Goal: Information Seeking & Learning: Learn about a topic

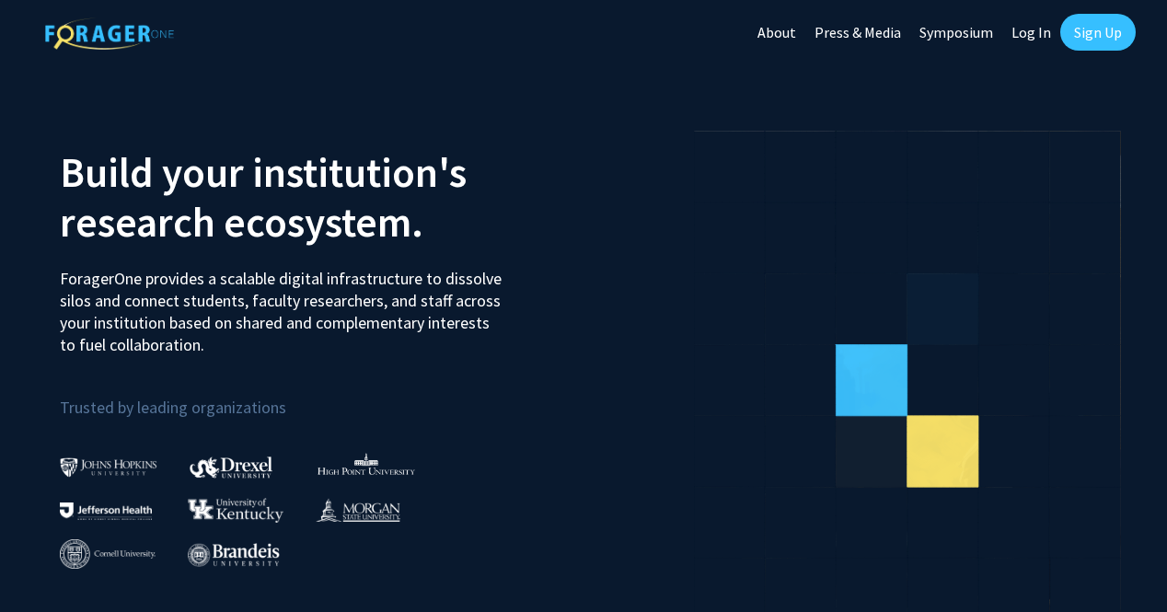
click at [1033, 32] on link "Log In" at bounding box center [1031, 32] width 58 height 64
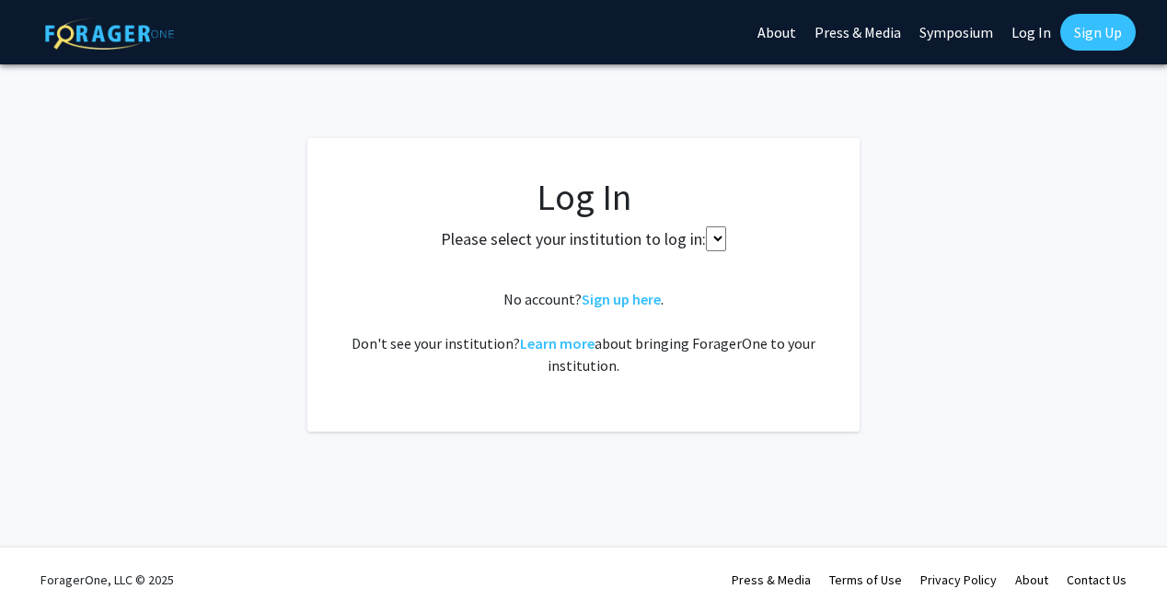
select select
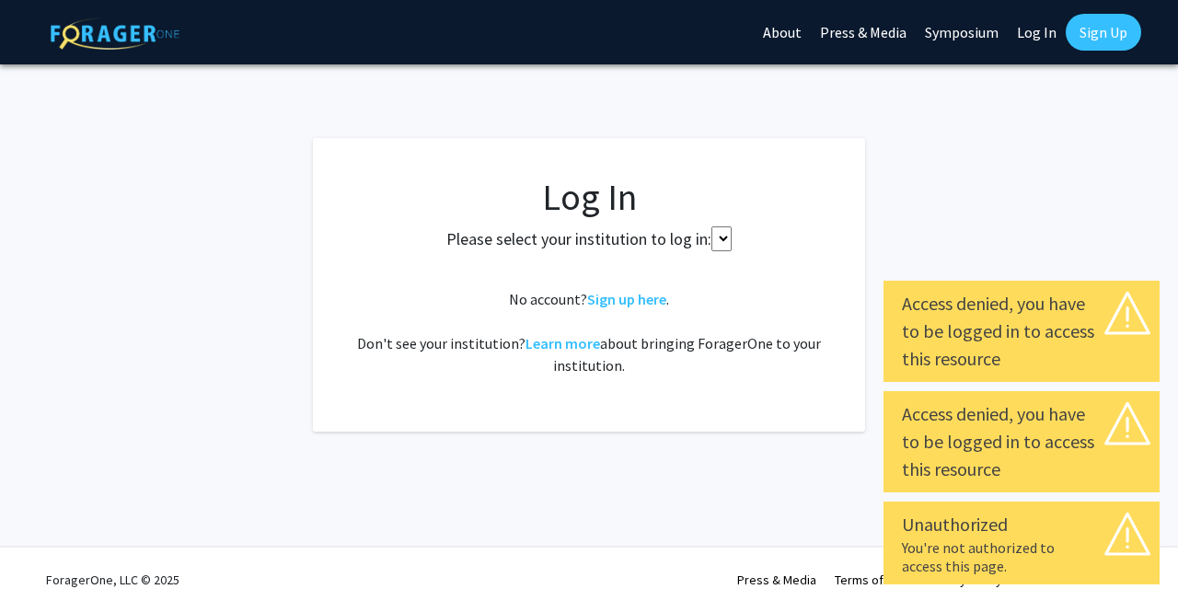
select select
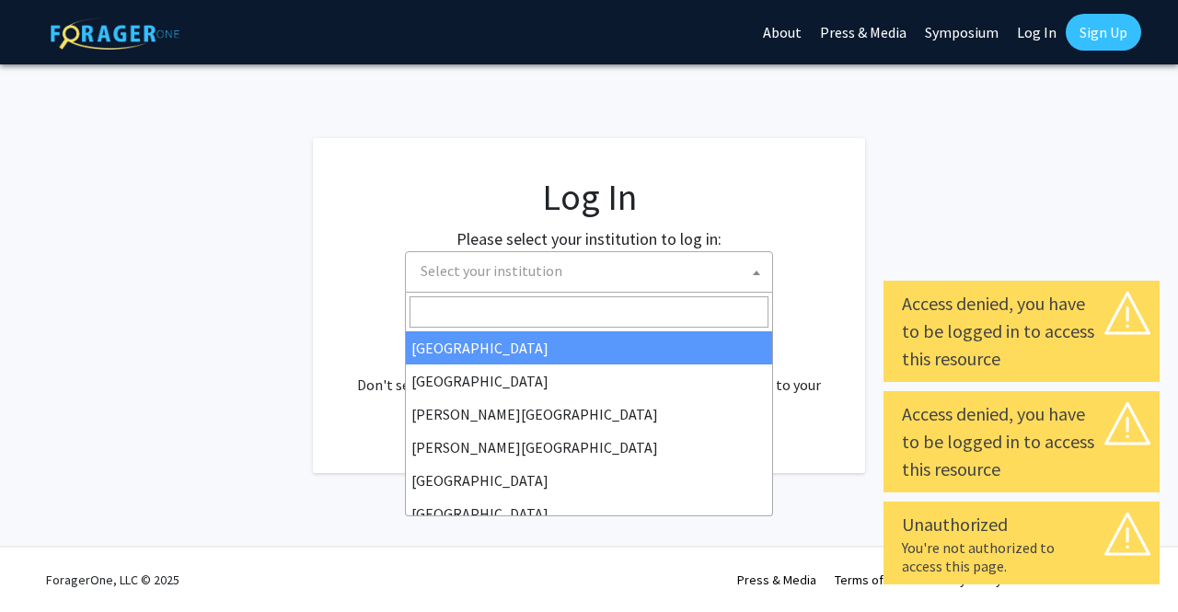
click at [519, 265] on span "Select your institution" at bounding box center [492, 270] width 142 height 18
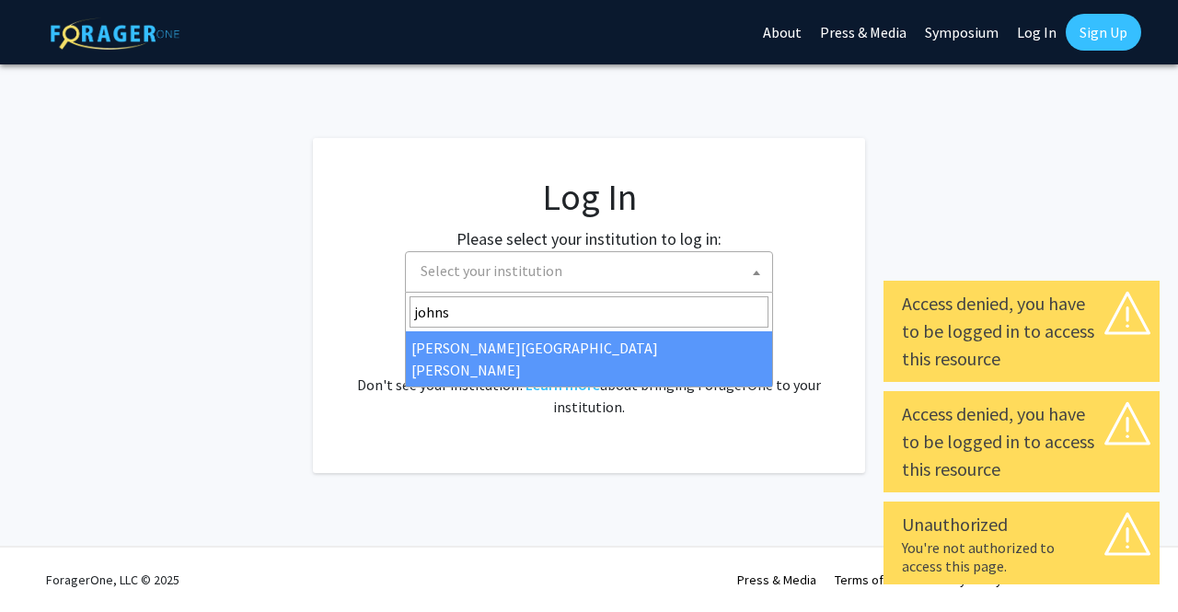
type input "johns"
select select "1"
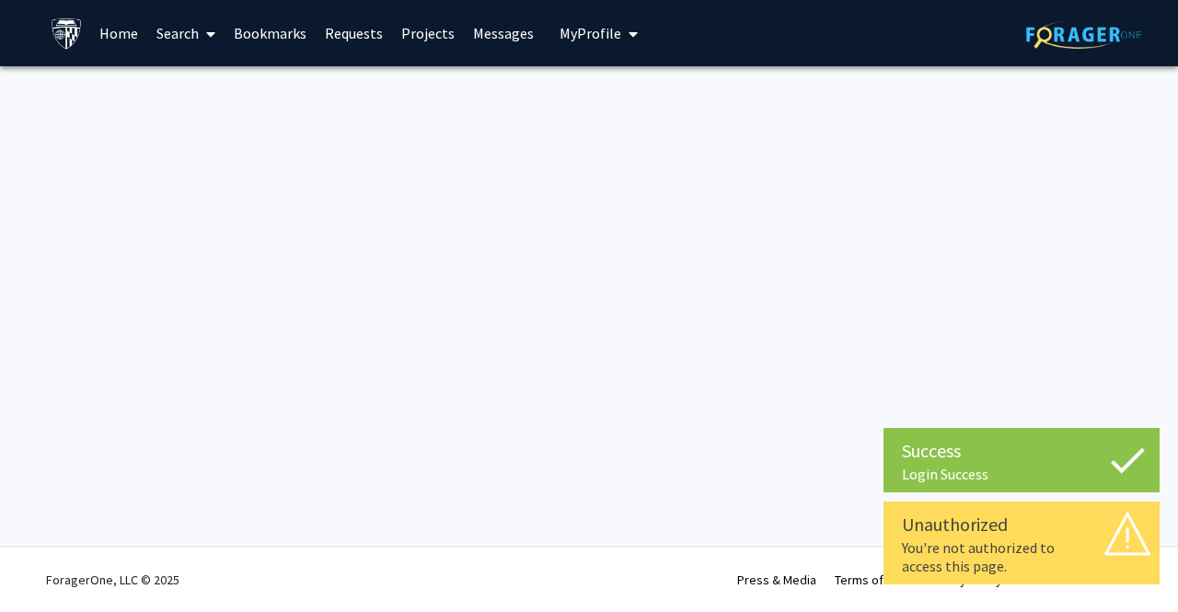
click at [202, 35] on span at bounding box center [207, 34] width 17 height 64
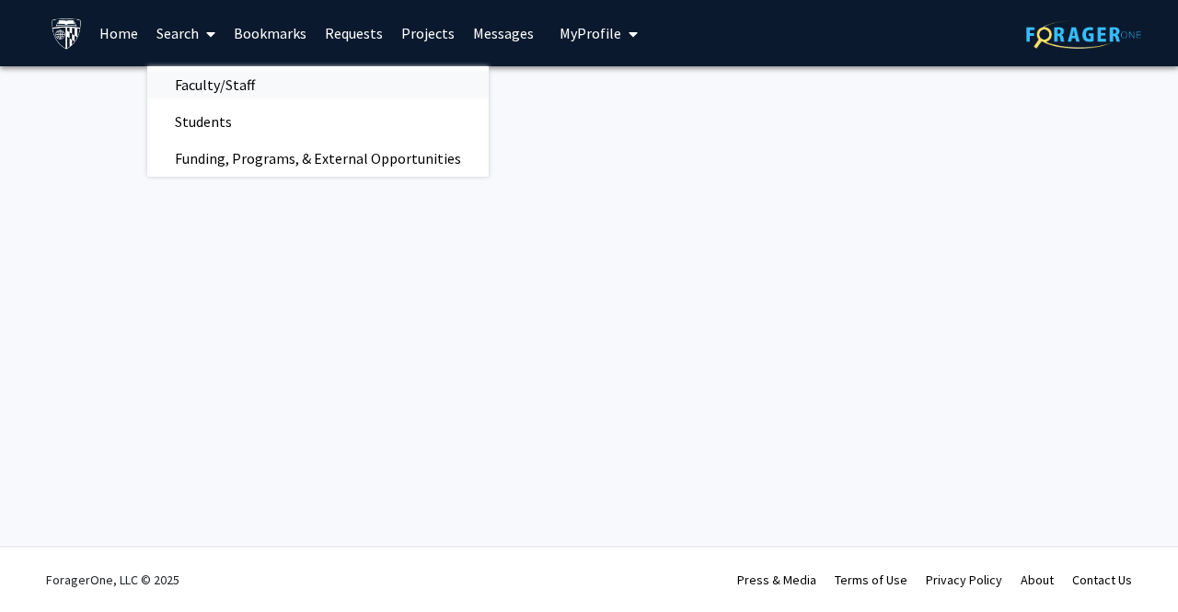
click at [211, 89] on span "Faculty/Staff" at bounding box center [214, 84] width 135 height 37
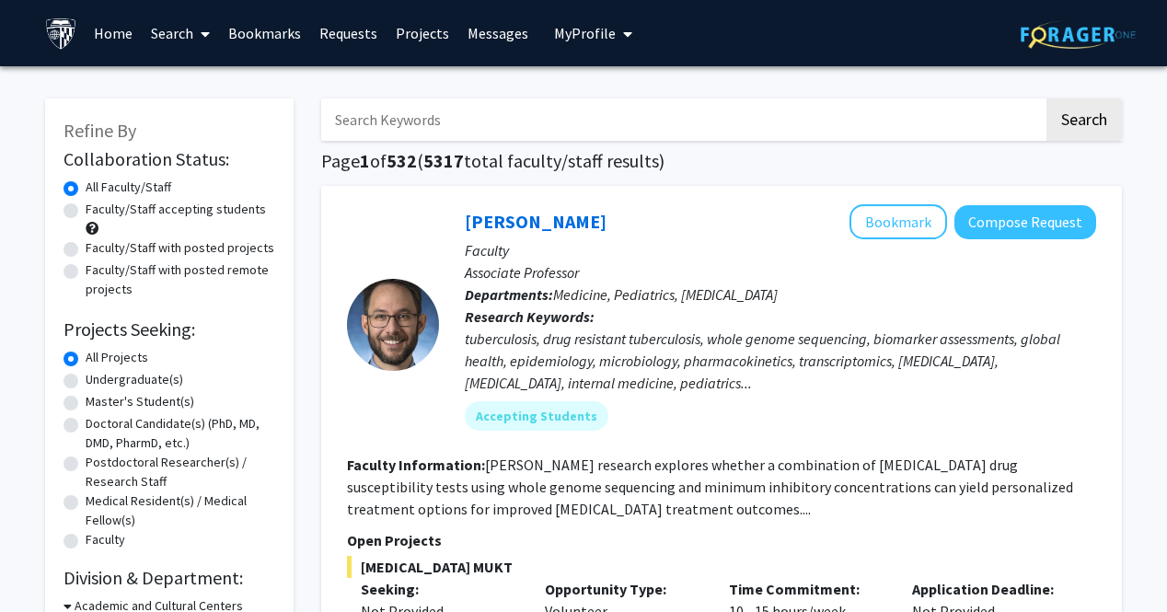
click at [423, 122] on input "Search Keywords" at bounding box center [682, 119] width 722 height 42
paste input "Raj Mukherjee"
type input "Raj Mukherjee"
click at [1046, 98] on button "Search" at bounding box center [1083, 119] width 75 height 42
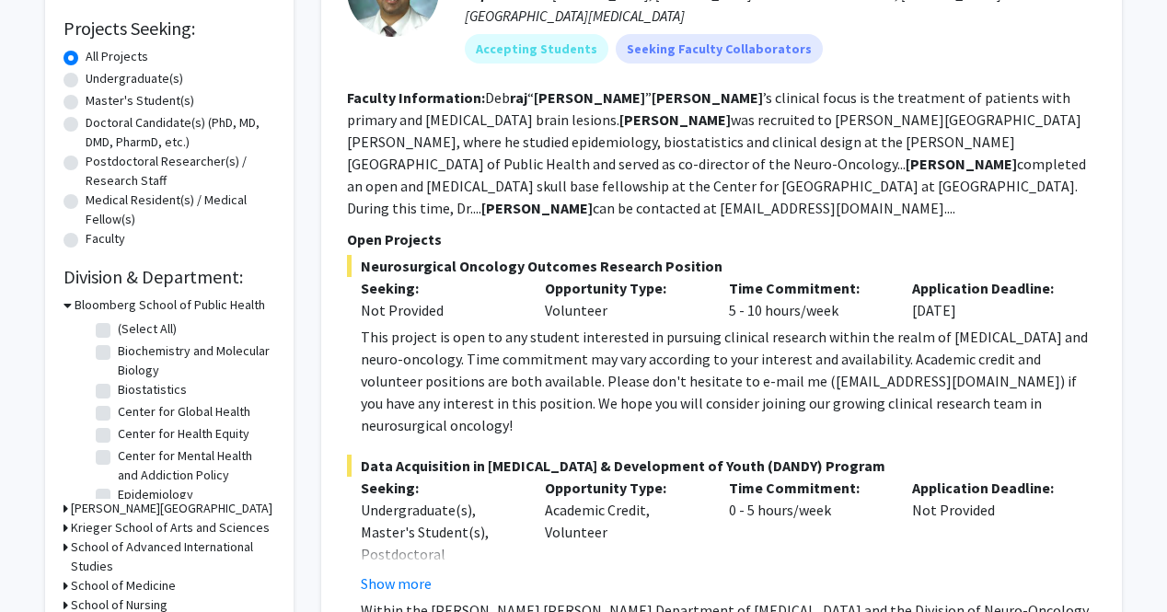
scroll to position [302, 0]
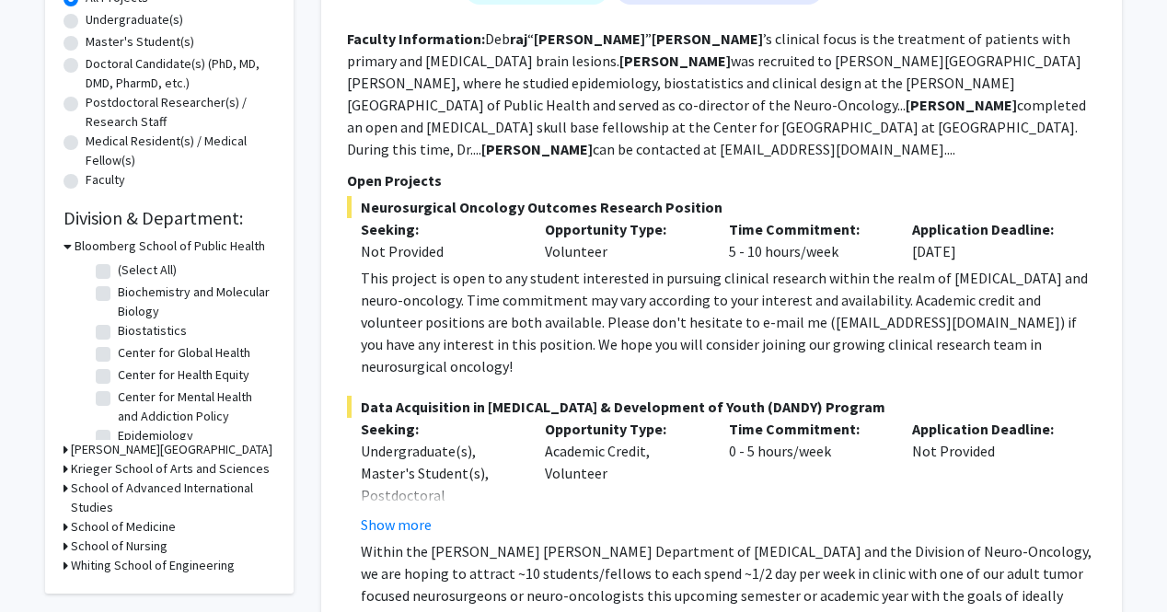
click at [620, 418] on div "Opportunity Type: Academic Credit, Volunteer" at bounding box center [623, 477] width 184 height 118
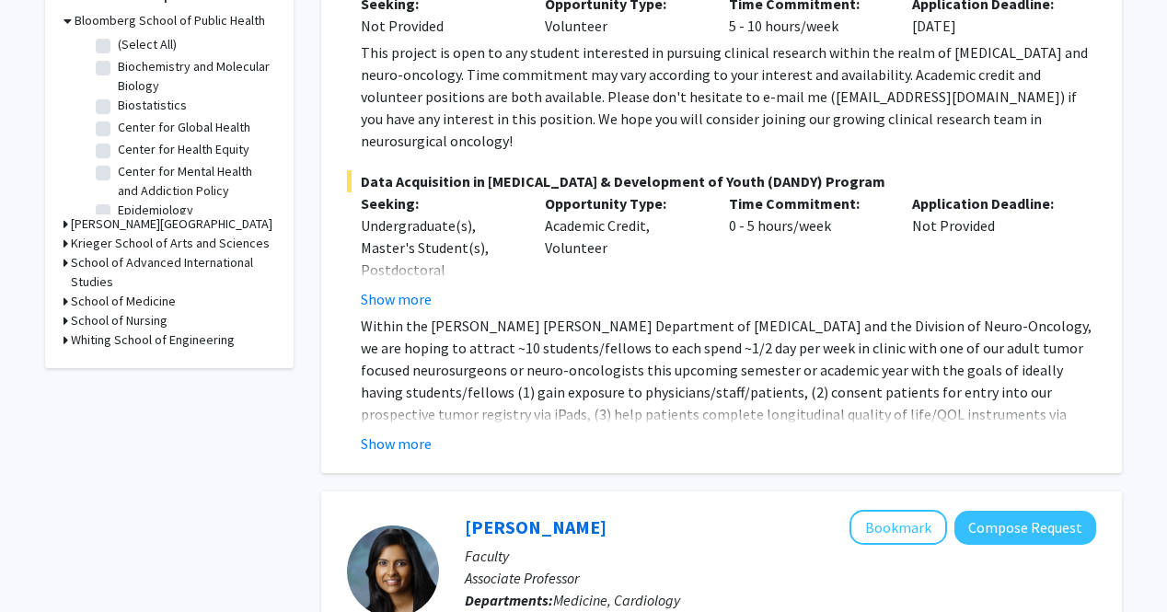
scroll to position [586, 0]
click at [412, 432] on button "Show more" at bounding box center [396, 443] width 71 height 22
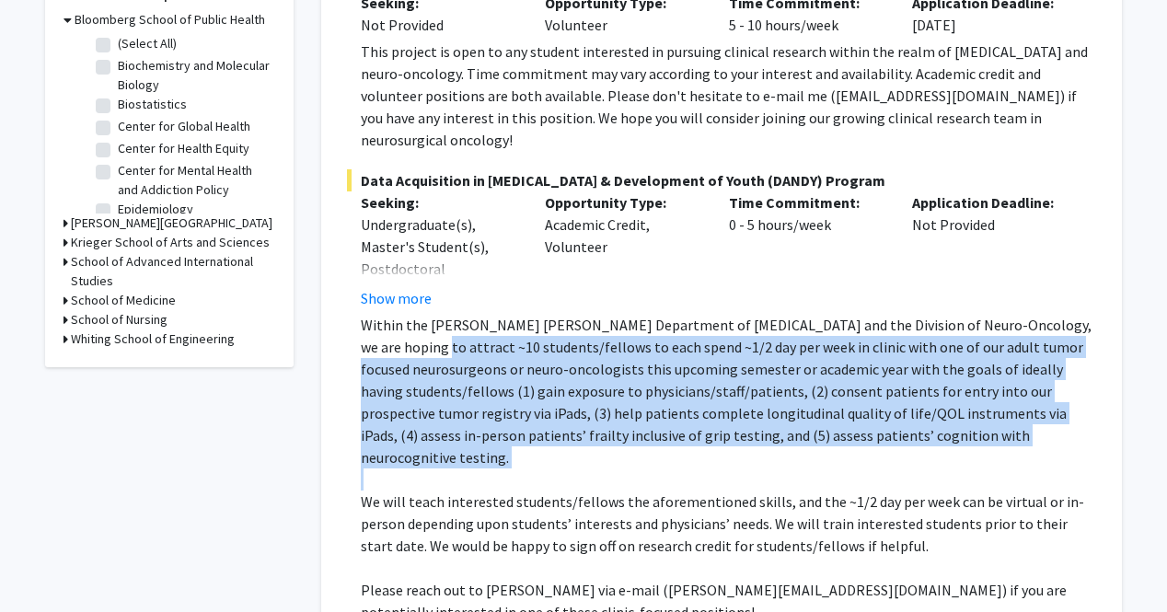
drag, startPoint x: 368, startPoint y: 295, endPoint x: 475, endPoint y: 411, distance: 158.3
click at [475, 411] on div "Within the Johns Hopkins Department of Neurosurgery and the Division of Neuro-O…" at bounding box center [728, 479] width 735 height 331
click at [475, 468] on p at bounding box center [728, 479] width 735 height 22
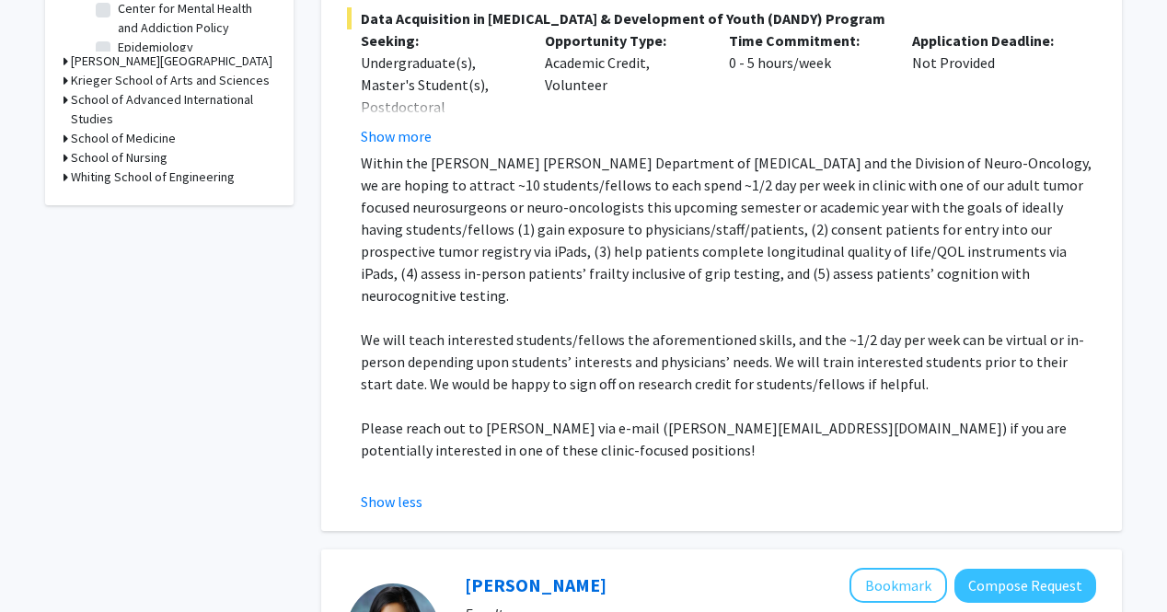
scroll to position [471, 0]
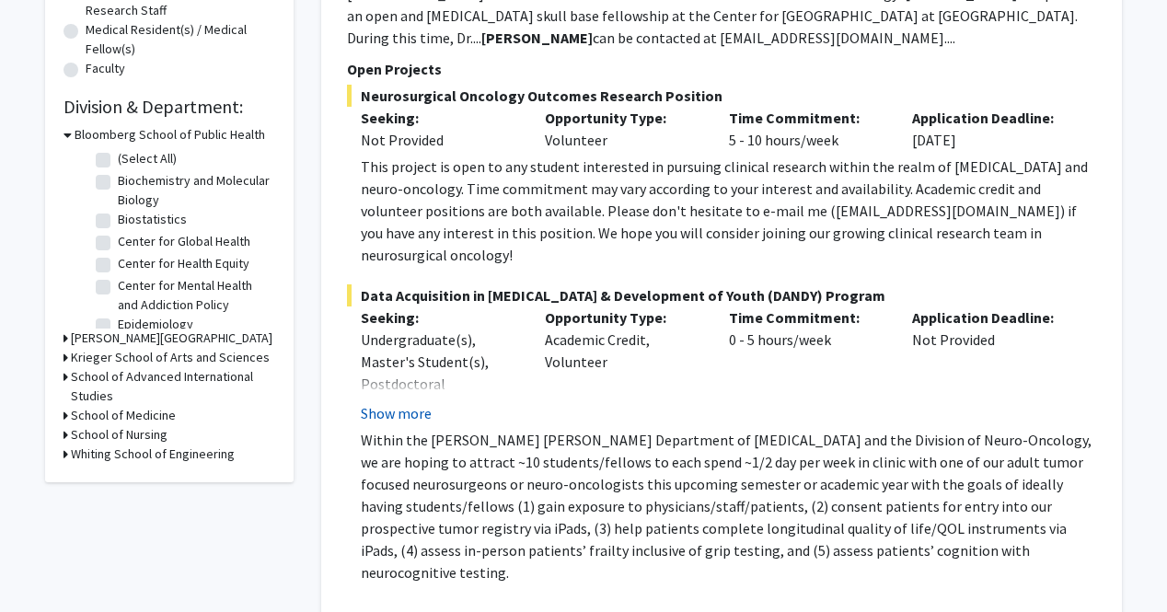
click at [398, 402] on button "Show more" at bounding box center [396, 413] width 71 height 22
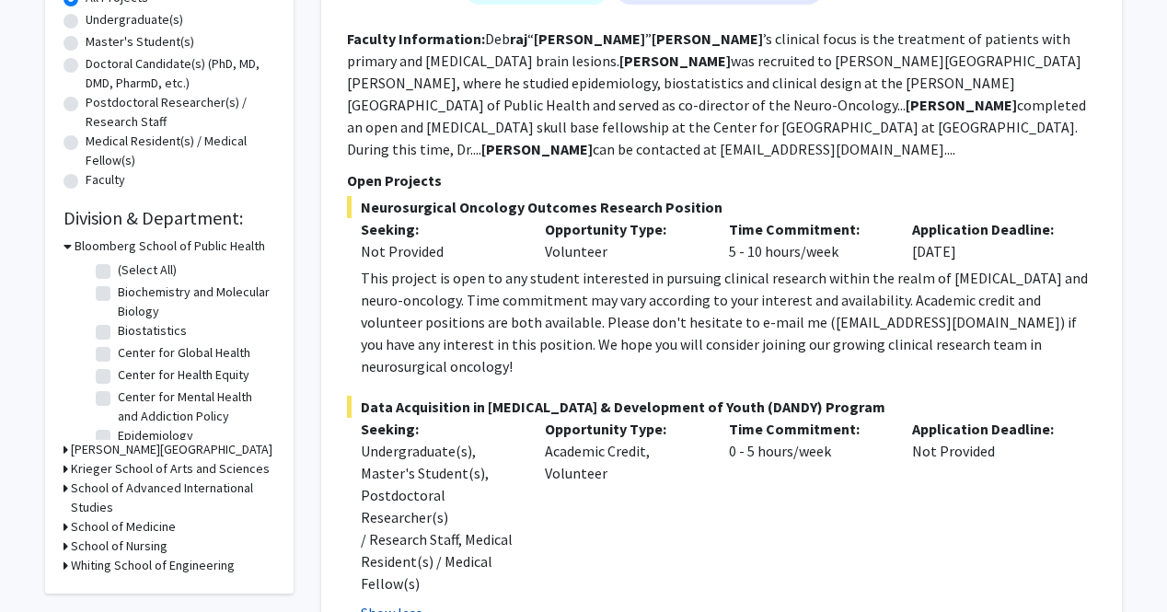
scroll to position [355, 0]
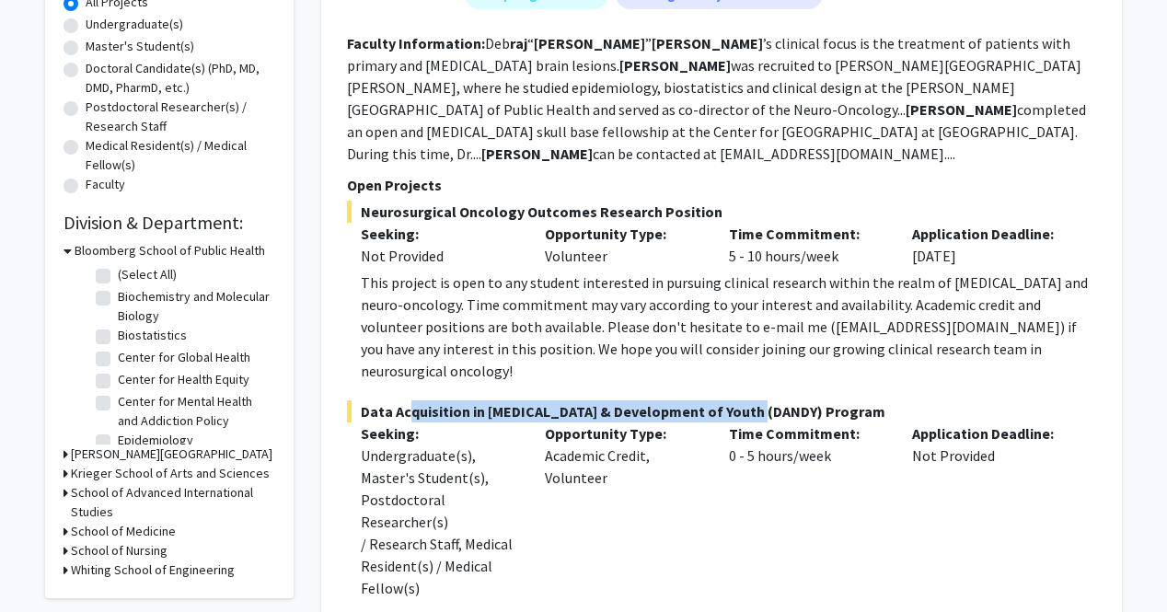
drag, startPoint x: 398, startPoint y: 368, endPoint x: 740, endPoint y: 350, distance: 342.9
click at [740, 350] on fg-project-list "Neurosurgical Oncology Outcomes Research Position Seeking: Not Provided Opportu…" at bounding box center [721, 597] width 749 height 793
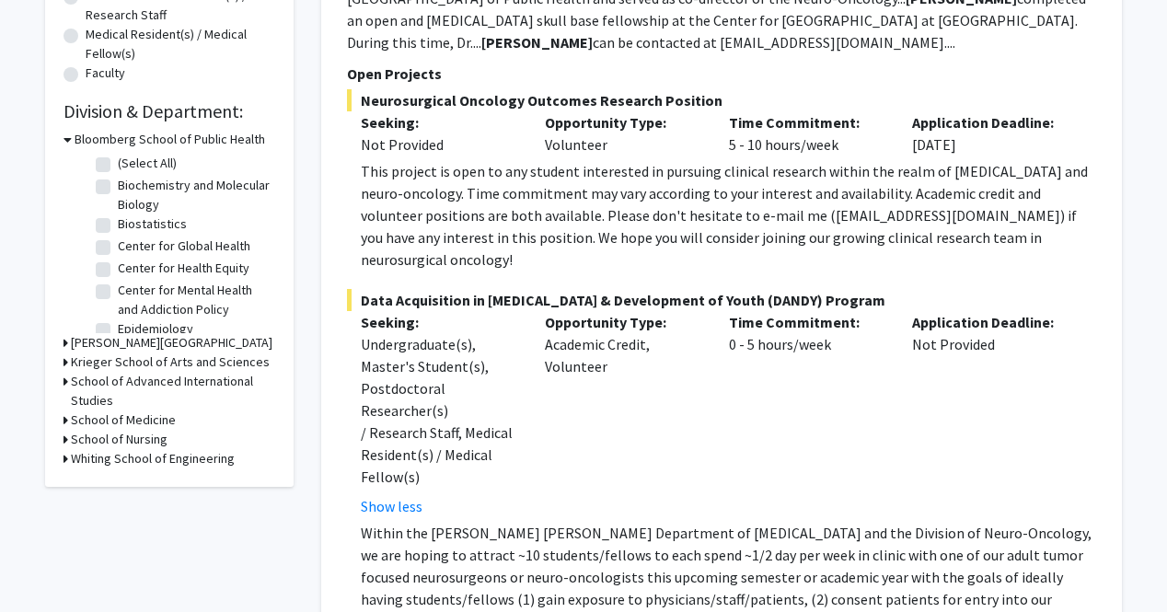
scroll to position [468, 0]
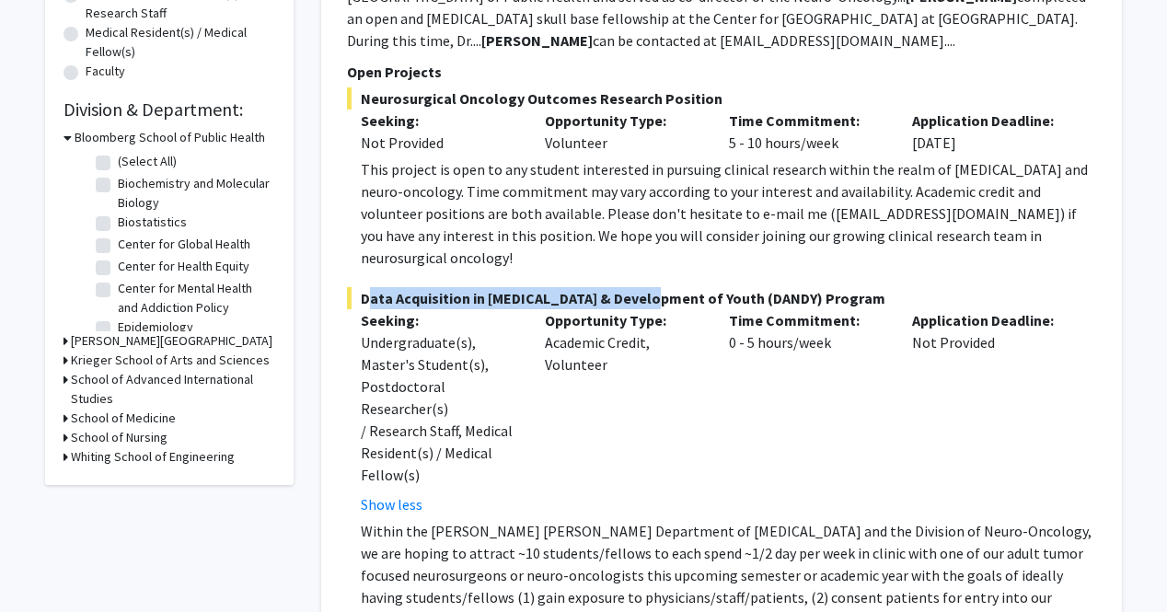
drag, startPoint x: 363, startPoint y: 251, endPoint x: 645, endPoint y: 239, distance: 282.8
click at [645, 239] on fg-project-list "Neurosurgical Oncology Outcomes Research Position Seeking: Not Provided Opportu…" at bounding box center [721, 483] width 749 height 793
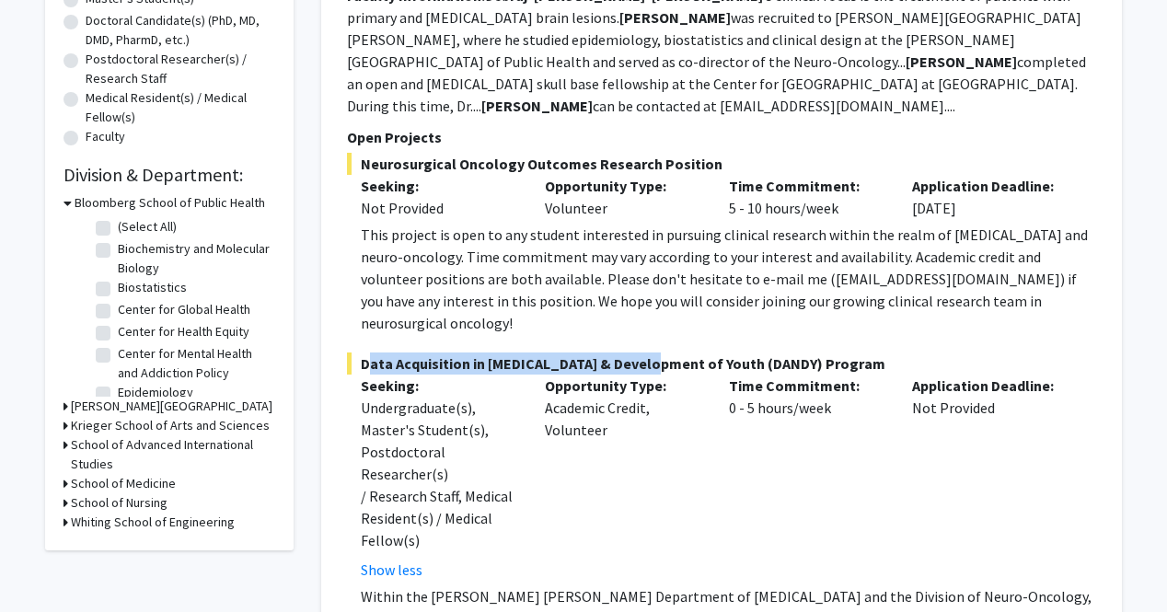
scroll to position [360, 0]
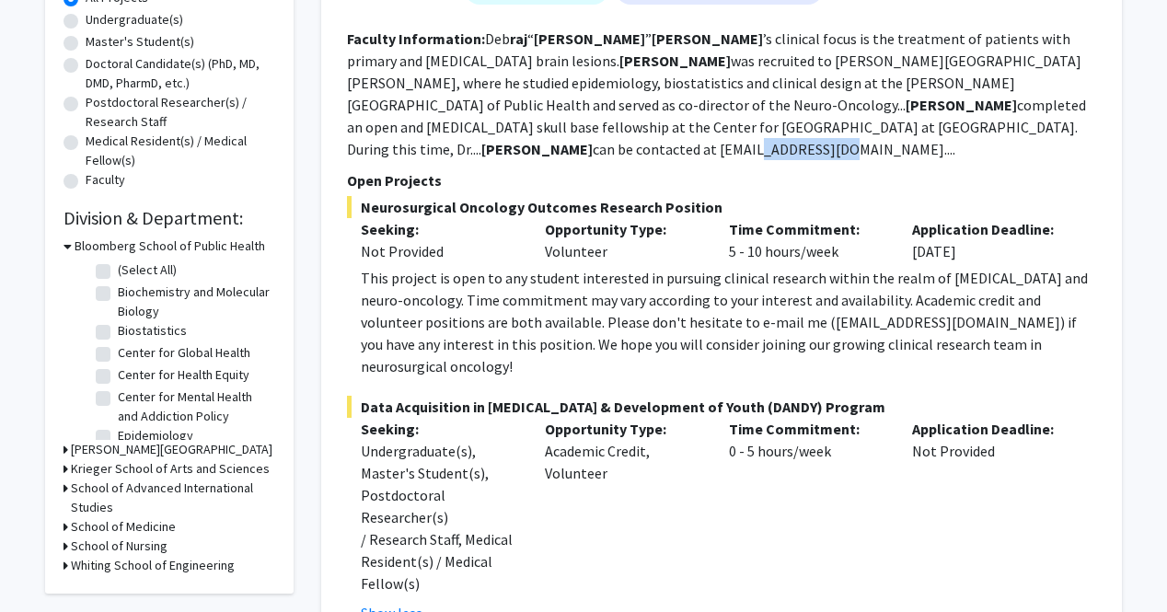
drag, startPoint x: 900, startPoint y: 129, endPoint x: 815, endPoint y: 128, distance: 84.7
click at [815, 128] on fg-read-more "Deb raj “ Raj ” Mukherjee ’s clinical focus is the treatment of patients with p…" at bounding box center [716, 93] width 739 height 129
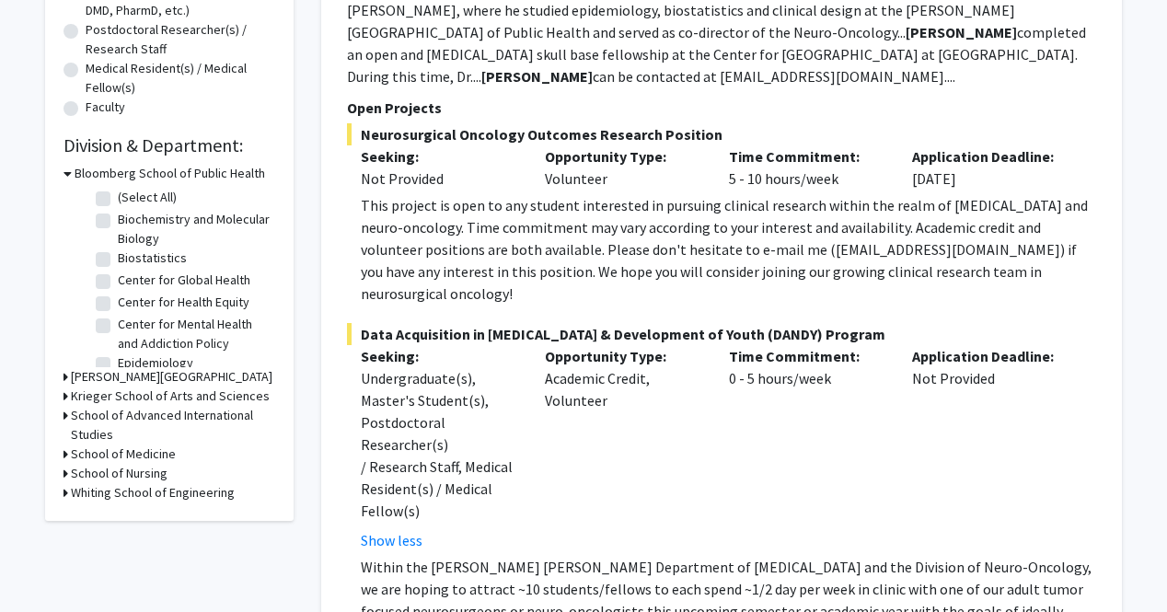
scroll to position [433, 0]
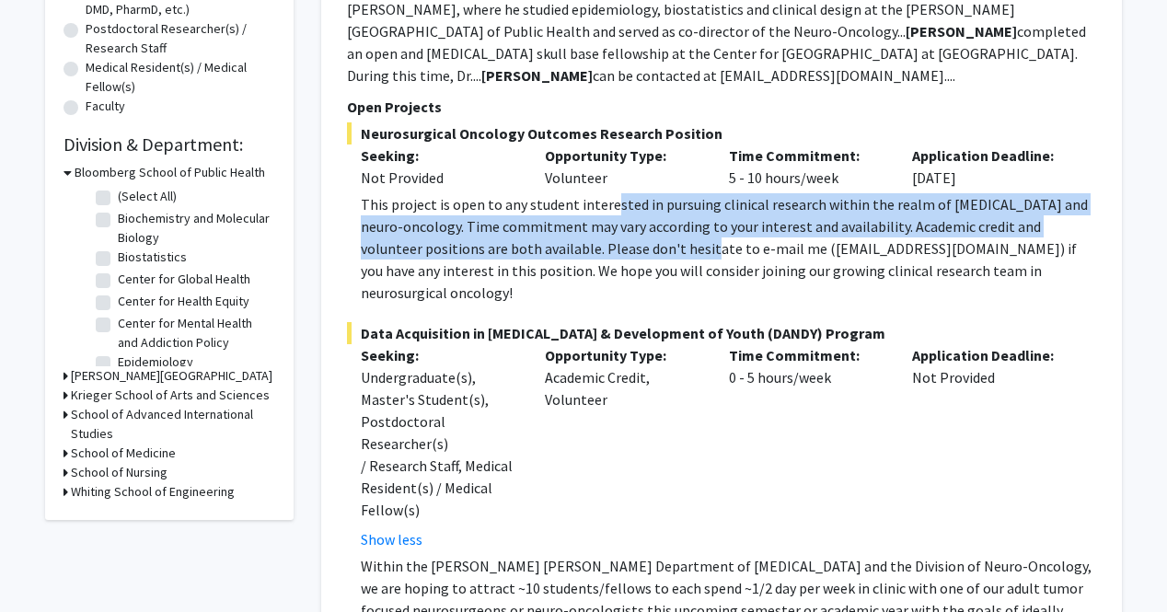
drag, startPoint x: 659, startPoint y: 231, endPoint x: 610, endPoint y: 187, distance: 65.8
click at [610, 193] on div "This project is open to any student interested in pursuing clinical research wi…" at bounding box center [728, 248] width 735 height 110
drag, startPoint x: 610, startPoint y: 187, endPoint x: 643, endPoint y: 220, distance: 46.9
click at [643, 220] on div "This project is open to any student interested in pursuing clinical research wi…" at bounding box center [728, 248] width 735 height 110
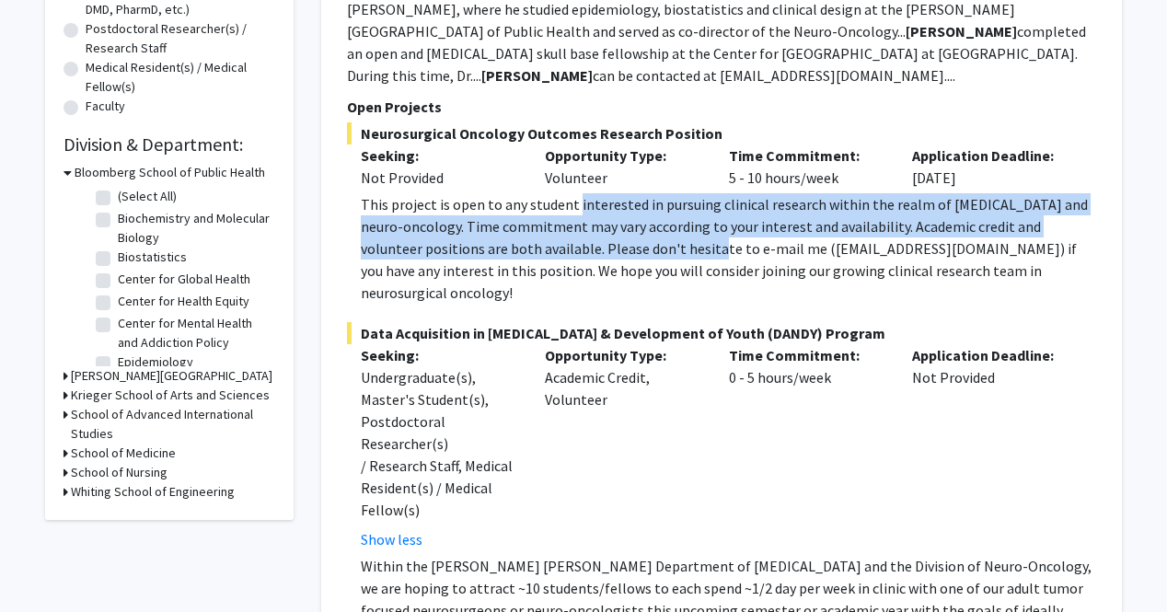
click at [643, 220] on div "This project is open to any student interested in pursuing clinical research wi…" at bounding box center [728, 248] width 735 height 110
drag, startPoint x: 643, startPoint y: 220, endPoint x: 631, endPoint y: 173, distance: 48.4
click at [631, 193] on div "This project is open to any student interested in pursuing clinical research wi…" at bounding box center [728, 248] width 735 height 110
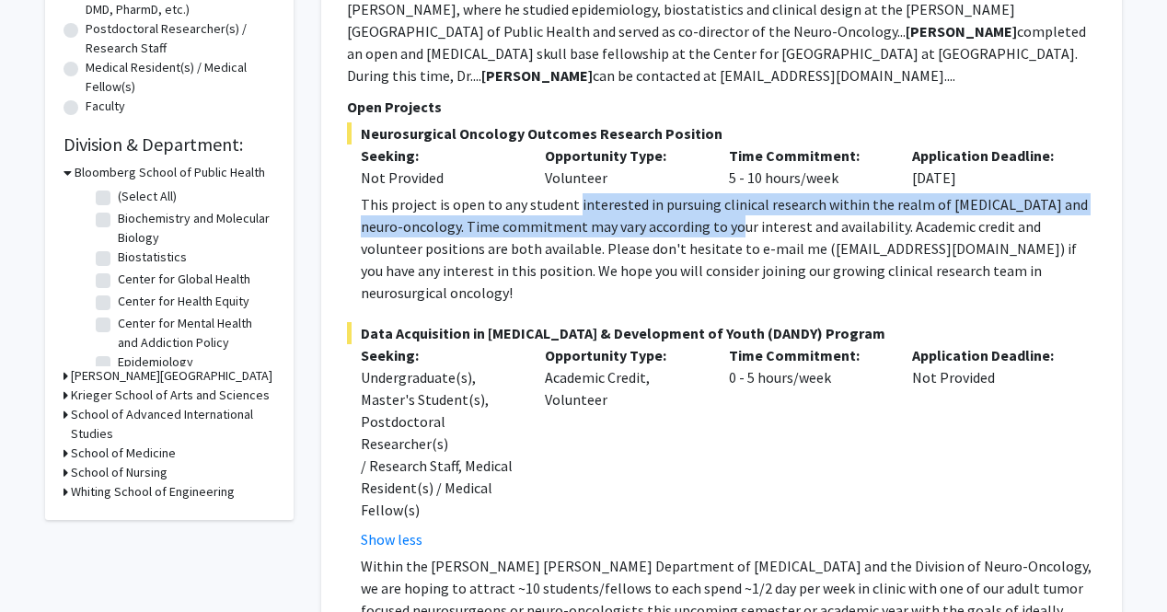
drag, startPoint x: 631, startPoint y: 173, endPoint x: 688, endPoint y: 196, distance: 60.7
click at [688, 196] on div "This project is open to any student interested in pursuing clinical research wi…" at bounding box center [728, 248] width 735 height 110
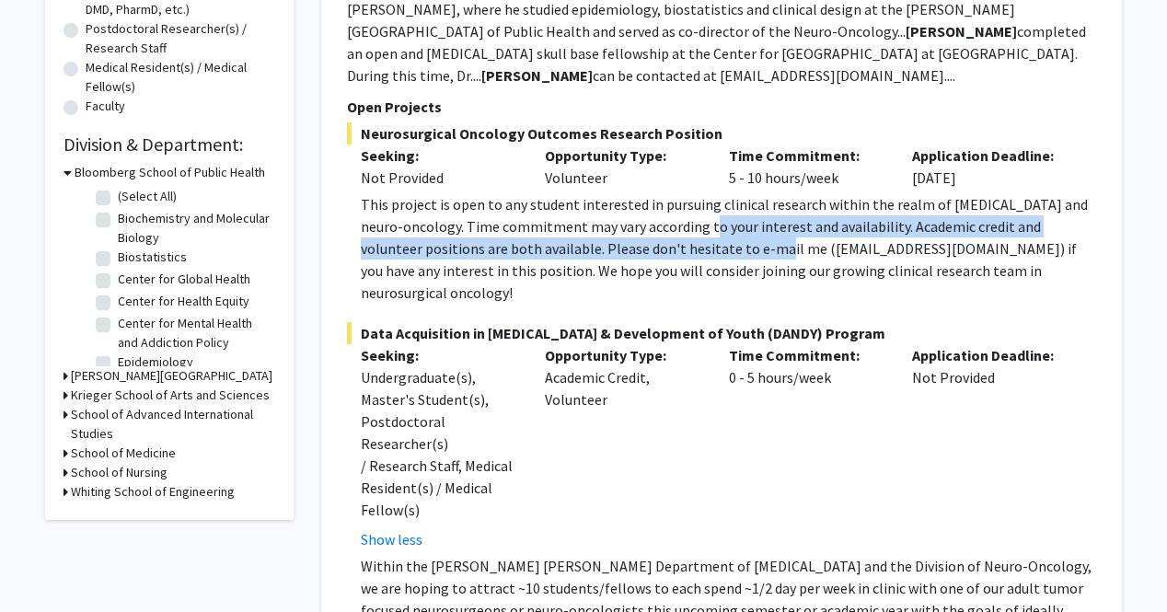
drag, startPoint x: 688, startPoint y: 196, endPoint x: 698, endPoint y: 224, distance: 29.4
click at [698, 224] on div "This project is open to any student interested in pursuing clinical research wi…" at bounding box center [728, 248] width 735 height 110
drag, startPoint x: 698, startPoint y: 224, endPoint x: 762, endPoint y: 202, distance: 67.8
click at [762, 202] on div "This project is open to any student interested in pursuing clinical research wi…" at bounding box center [728, 248] width 735 height 110
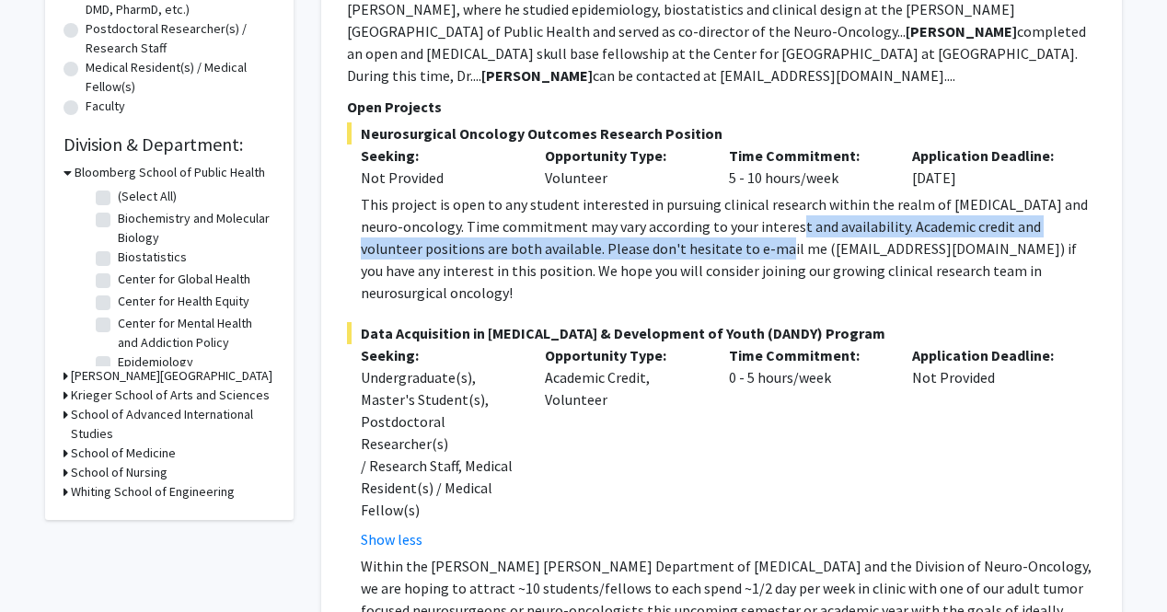
click at [762, 202] on div "This project is open to any student interested in pursuing clinical research wi…" at bounding box center [728, 248] width 735 height 110
drag, startPoint x: 762, startPoint y: 202, endPoint x: 733, endPoint y: 225, distance: 37.4
click at [733, 225] on div "This project is open to any student interested in pursuing clinical research wi…" at bounding box center [728, 248] width 735 height 110
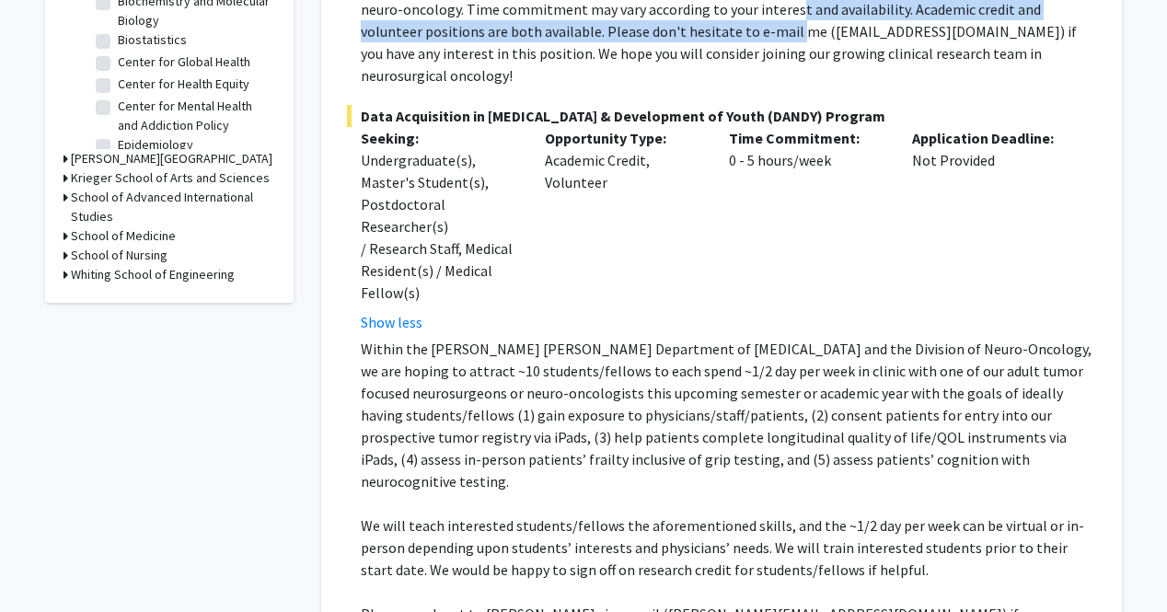
scroll to position [653, 0]
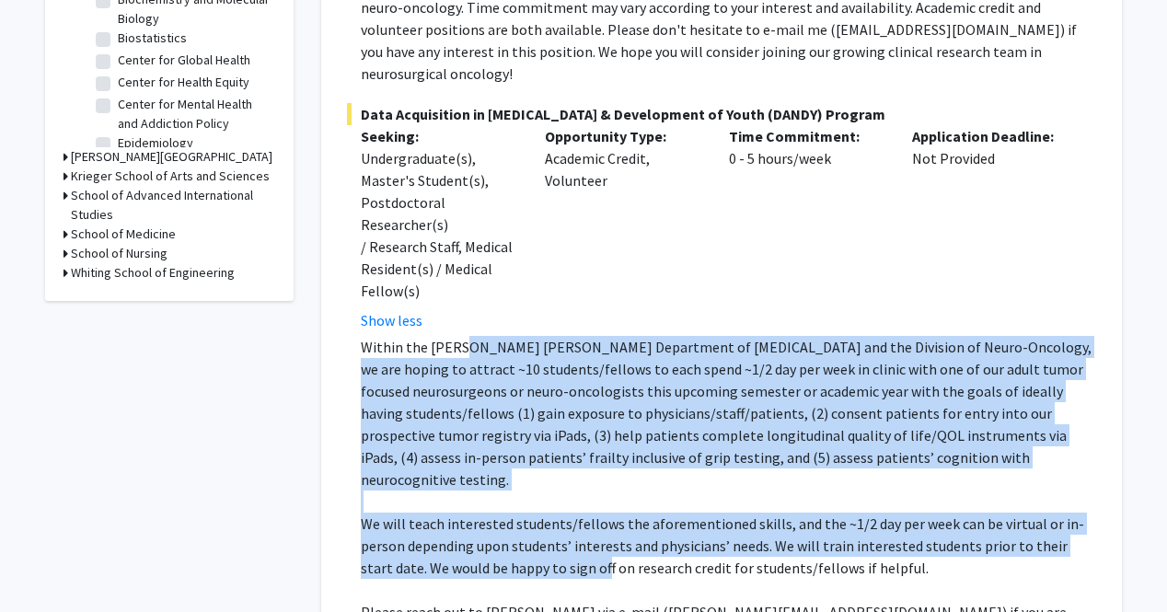
drag, startPoint x: 574, startPoint y: 476, endPoint x: 462, endPoint y: 290, distance: 217.2
click at [462, 336] on div "Within the Johns Hopkins Department of Neurosurgery and the Division of Neuro-O…" at bounding box center [728, 501] width 735 height 331
click at [462, 336] on p "Within the Johns Hopkins Department of Neurosurgery and the Division of Neuro-O…" at bounding box center [728, 413] width 735 height 155
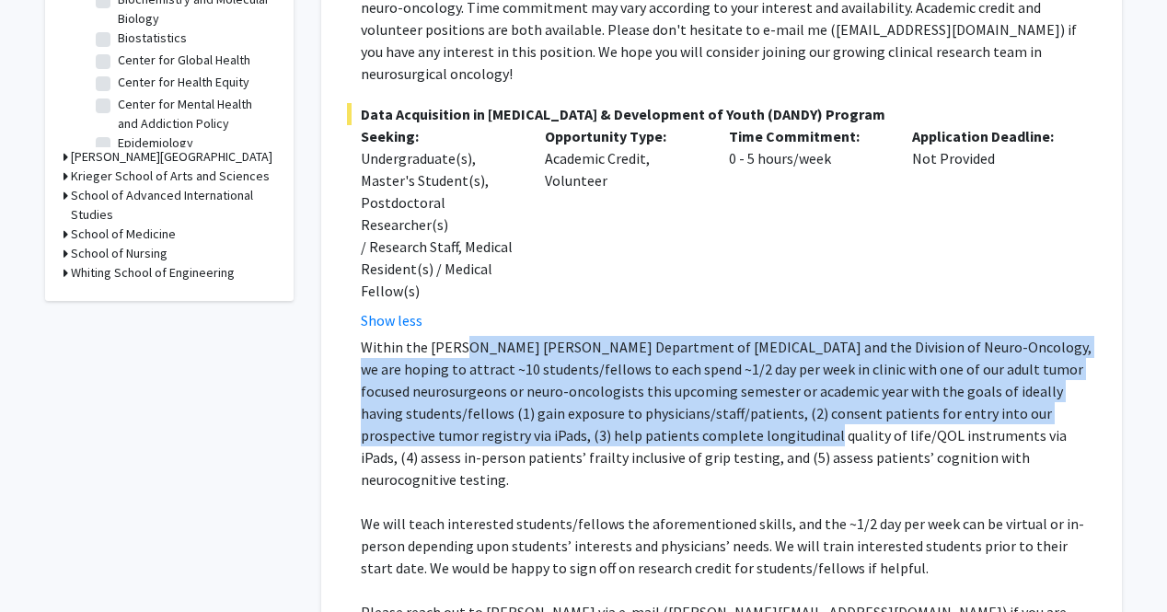
drag, startPoint x: 462, startPoint y: 290, endPoint x: 576, endPoint y: 358, distance: 132.9
click at [576, 358] on p "Within the Johns Hopkins Department of Neurosurgery and the Division of Neuro-O…" at bounding box center [728, 413] width 735 height 155
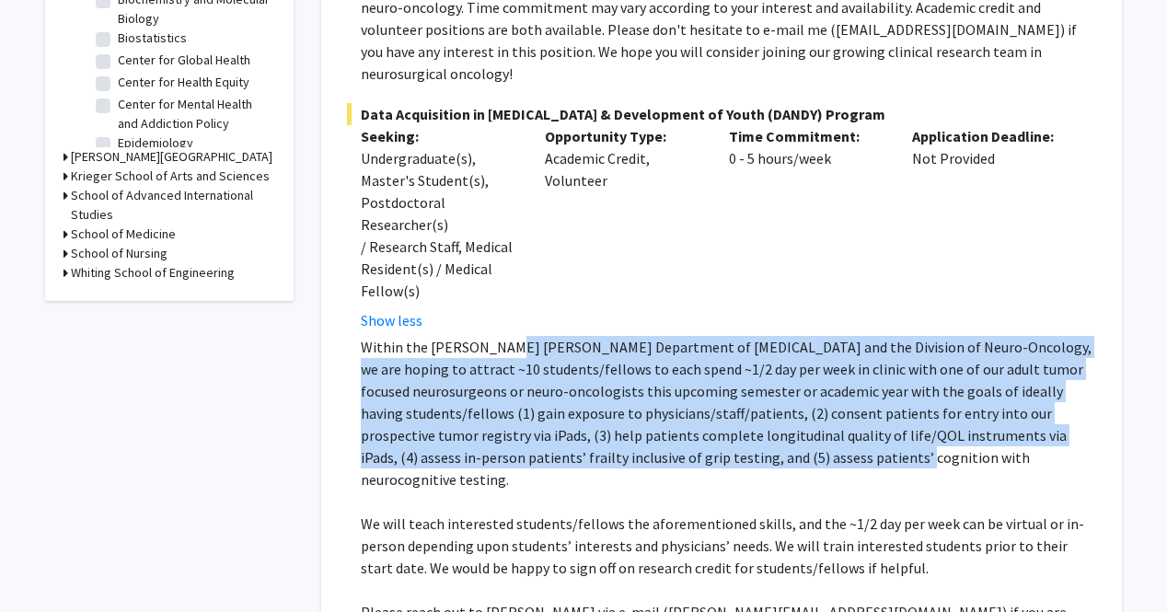
drag, startPoint x: 507, startPoint y: 287, endPoint x: 652, endPoint y: 392, distance: 178.6
click at [652, 392] on p "Within the Johns Hopkins Department of Neurosurgery and the Division of Neuro-O…" at bounding box center [728, 413] width 735 height 155
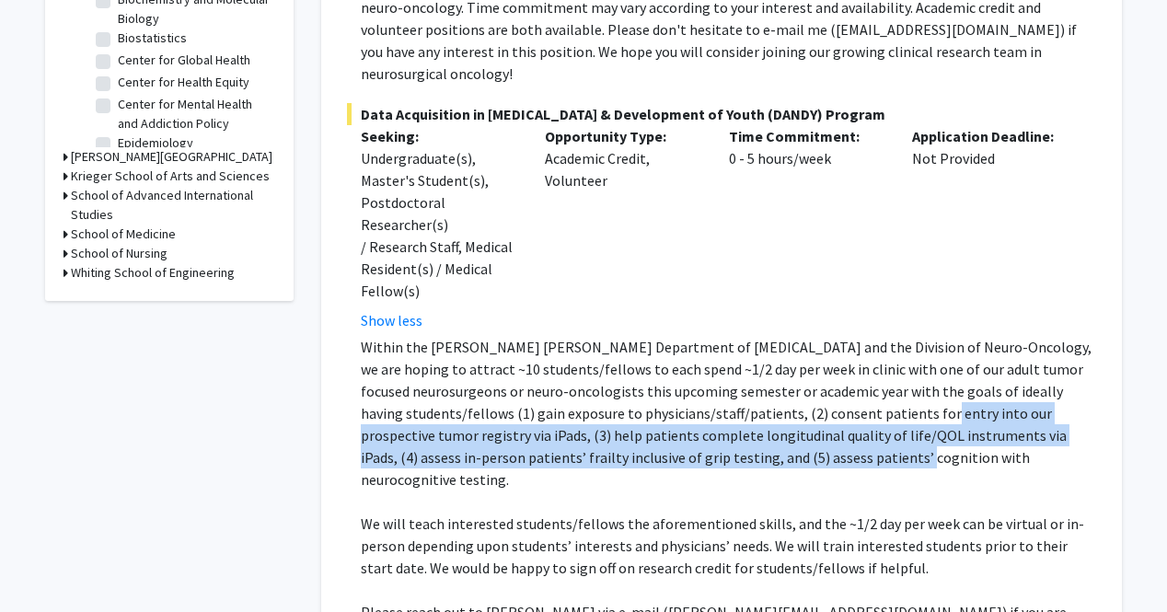
drag, startPoint x: 652, startPoint y: 392, endPoint x: 769, endPoint y: 341, distance: 128.6
click at [769, 341] on p "Within the Johns Hopkins Department of Neurosurgery and the Division of Neuro-O…" at bounding box center [728, 413] width 735 height 155
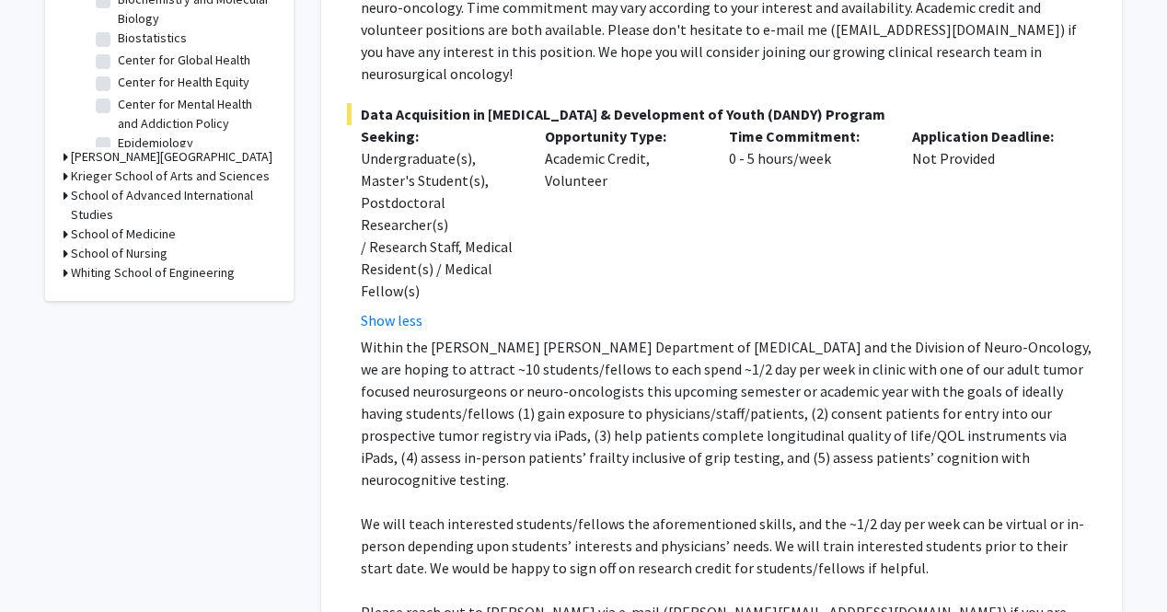
click at [729, 491] on p at bounding box center [728, 502] width 735 height 22
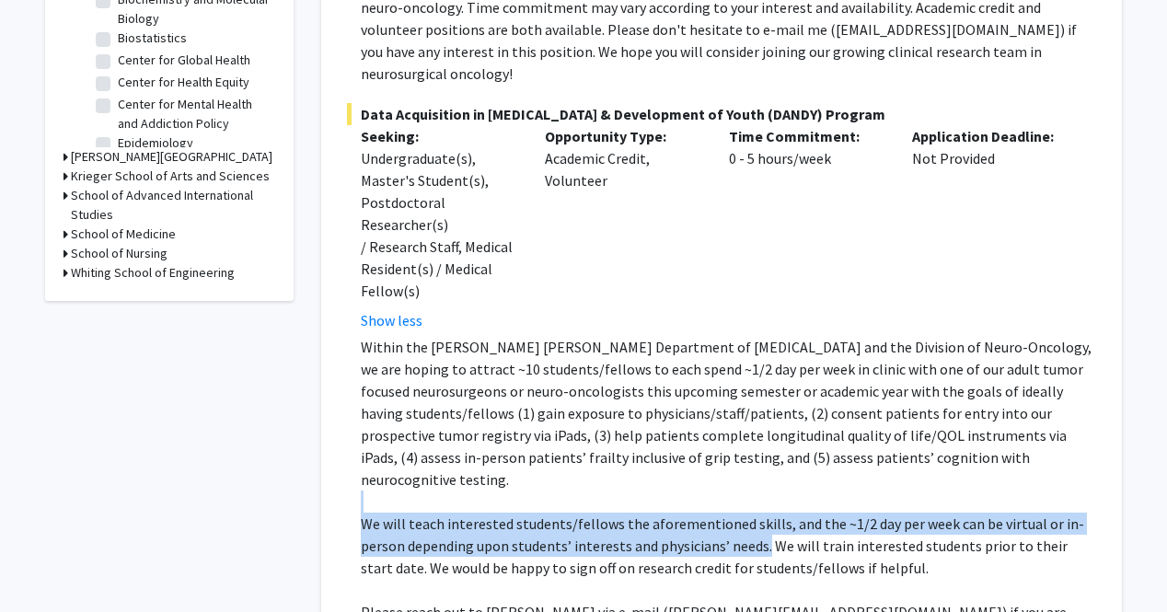
drag, startPoint x: 729, startPoint y: 404, endPoint x: 759, endPoint y: 457, distance: 61.4
click at [759, 457] on div "Within the Johns Hopkins Department of Neurosurgery and the Division of Neuro-O…" at bounding box center [728, 501] width 735 height 331
click at [759, 513] on p "We will teach interested students/fellows the aforementioned skills, and the ~1…" at bounding box center [728, 546] width 735 height 66
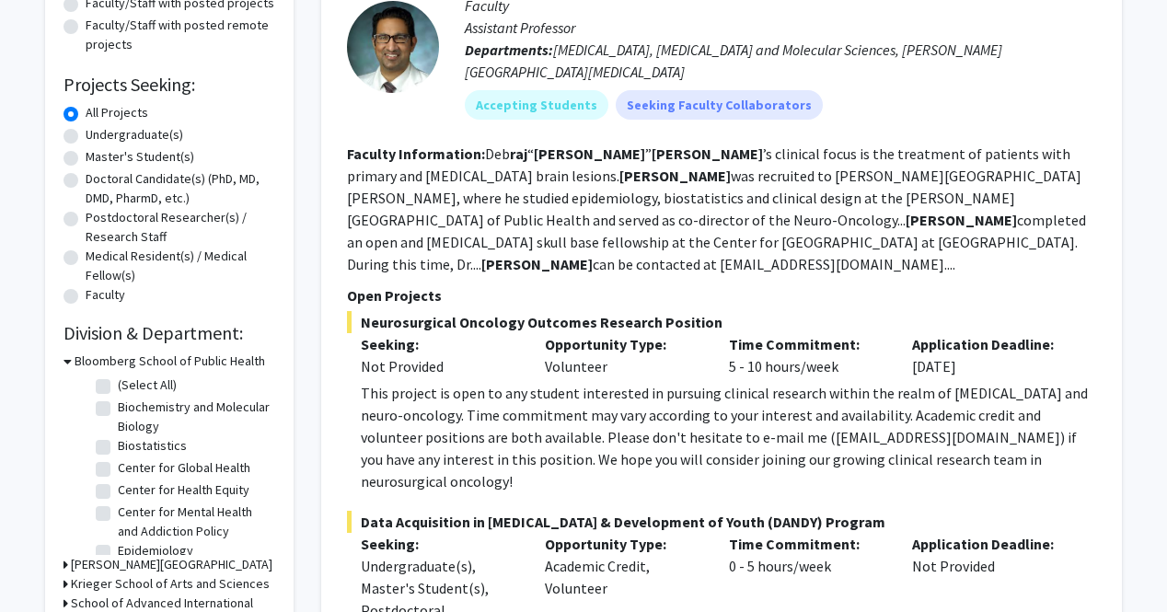
scroll to position [191, 0]
